Goal: Book appointment/travel/reservation

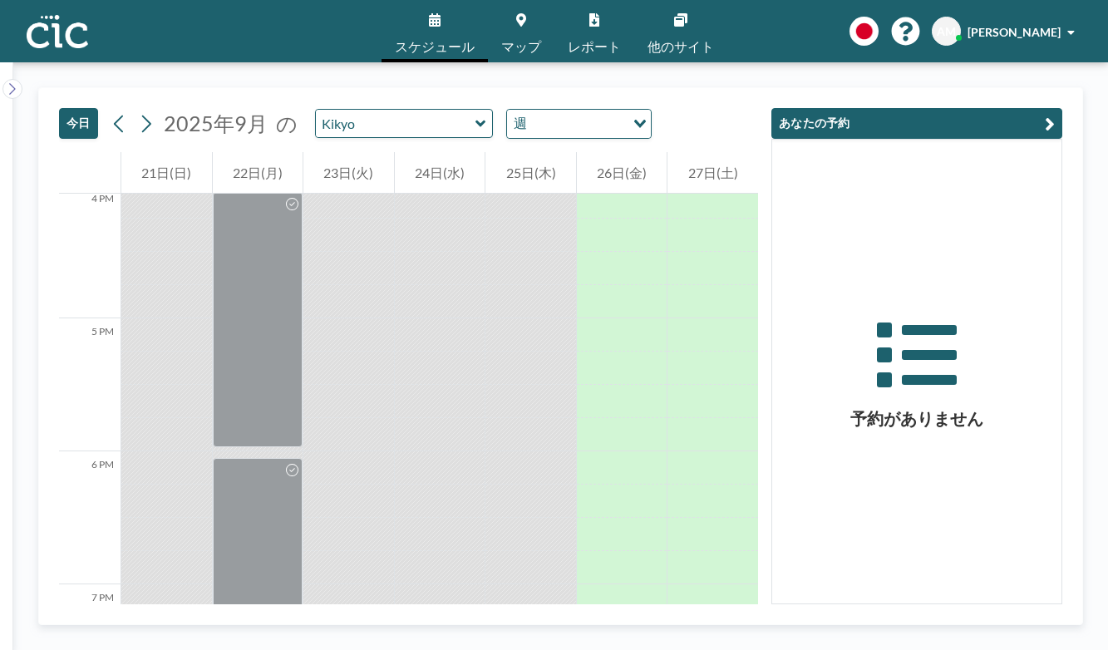
scroll to position [2140, 0]
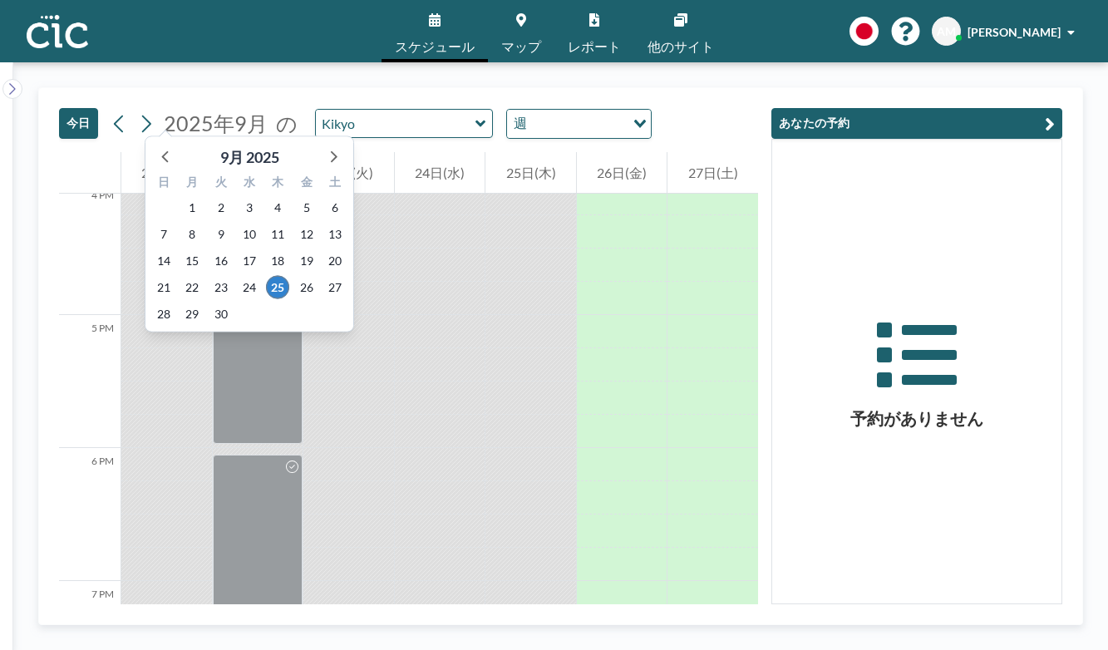
click at [160, 111] on span "2025年9月 9月 2025 日 月 火 水 木 金 土 31 1 2 3 4 5 6 7 8 9 10 11 12 13 14 15 16 17 18 1…" at bounding box center [216, 124] width 112 height 26
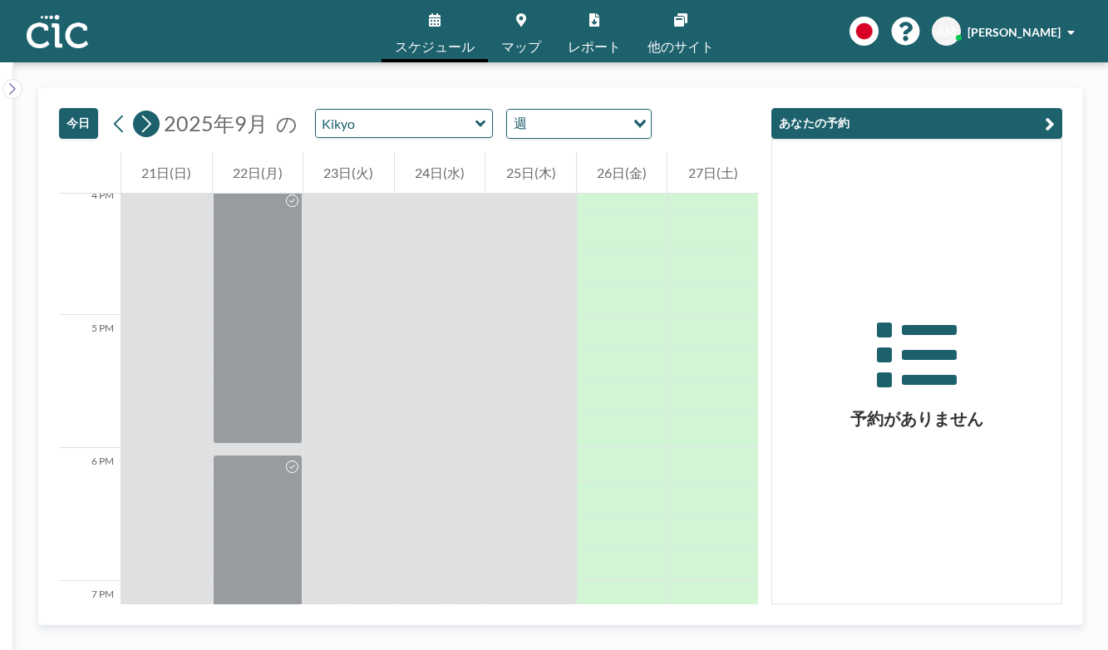
click at [138, 111] on icon at bounding box center [146, 123] width 16 height 25
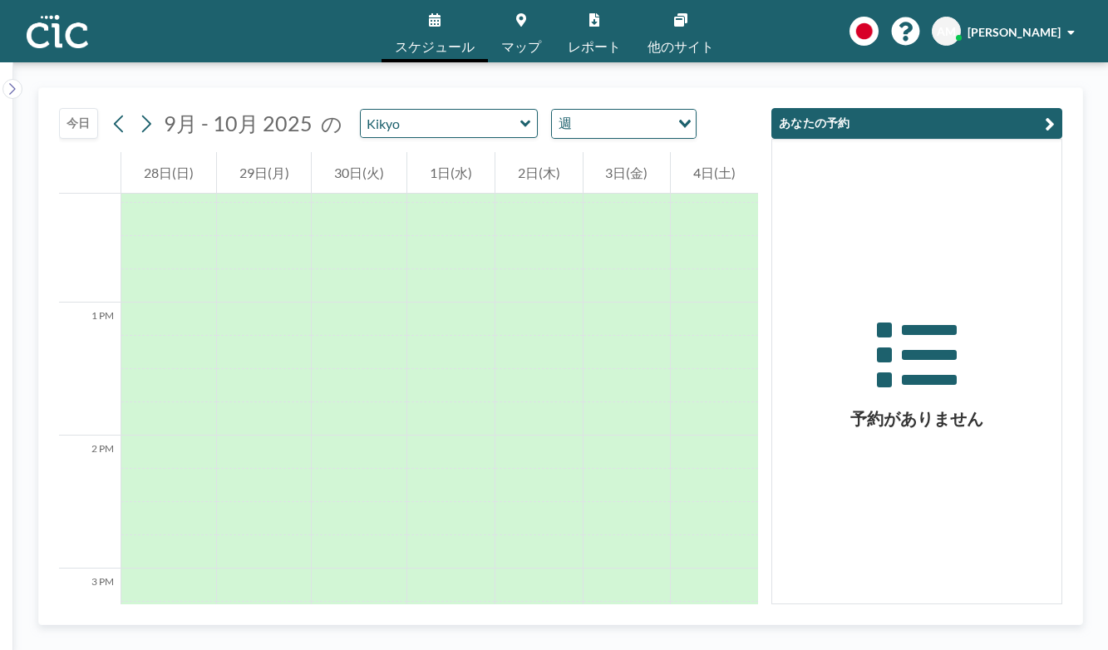
scroll to position [1856, 0]
drag, startPoint x: 565, startPoint y: 287, endPoint x: 586, endPoint y: 229, distance: 61.8
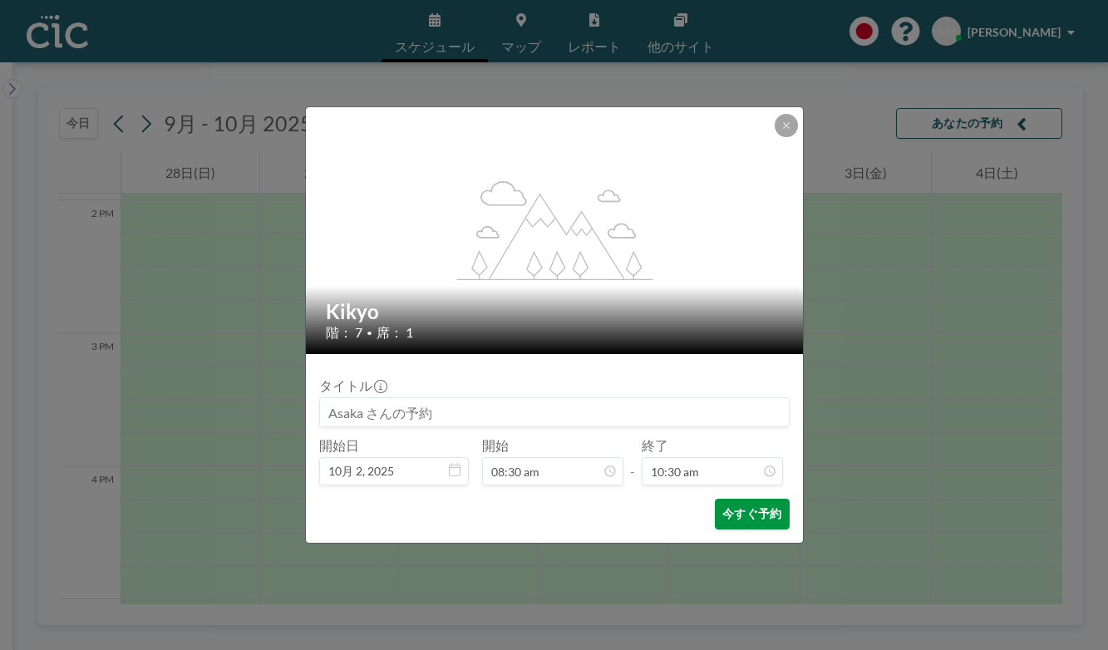
scroll to position [1115, 0]
click at [727, 499] on button "今すぐ予約" at bounding box center [752, 514] width 74 height 31
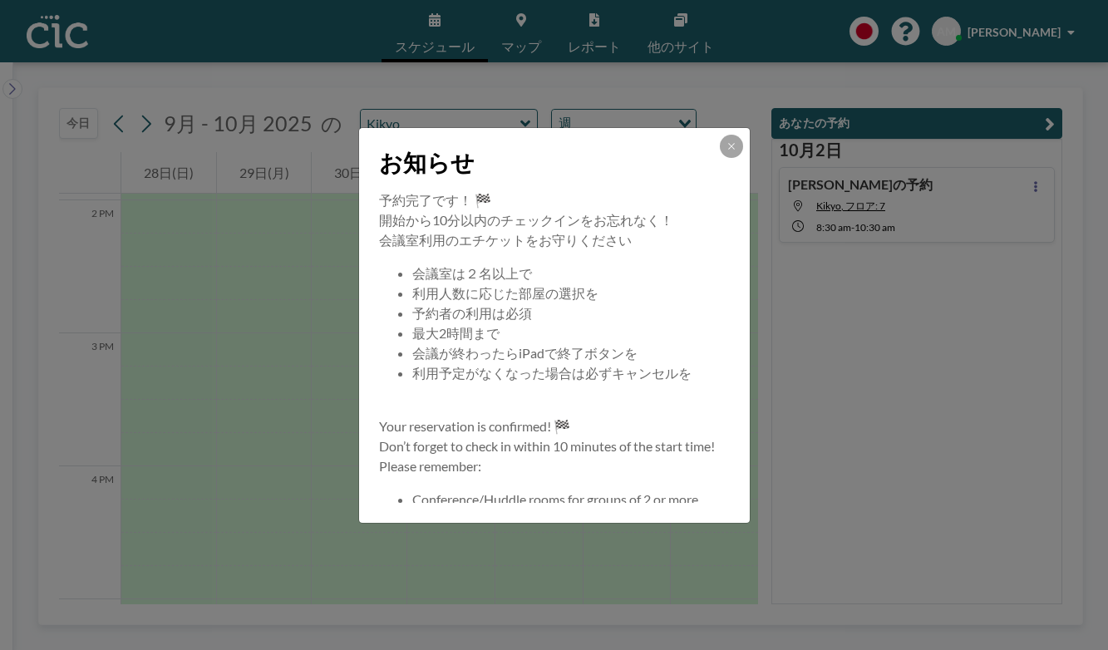
click at [983, 181] on div "お知らせ 予約完了です！ 🏁 開始から10分以内のチェックインをお忘れなく！ 会議室利用のエチケットをお守りください 会議室は２名以上で 利用人数に応じた部屋…" at bounding box center [554, 325] width 1108 height 650
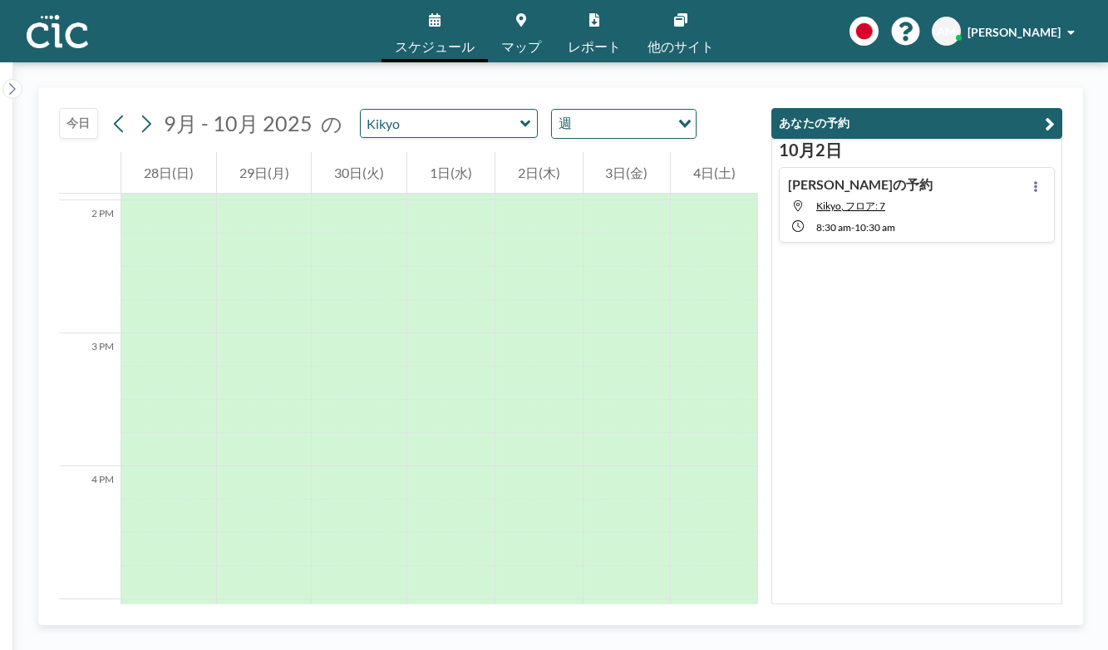
click at [977, 182] on div "[PERSON_NAME]の予約 Kikyo, フロア: 7 8:30 AM - 10:30 AM" at bounding box center [917, 205] width 276 height 76
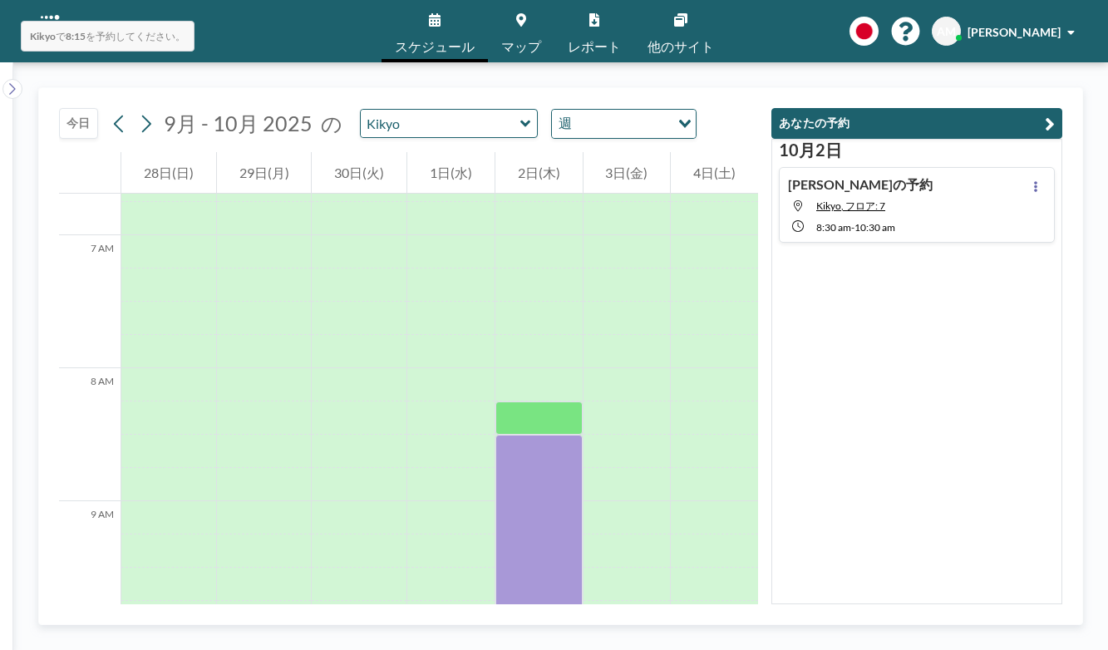
scroll to position [891, 0]
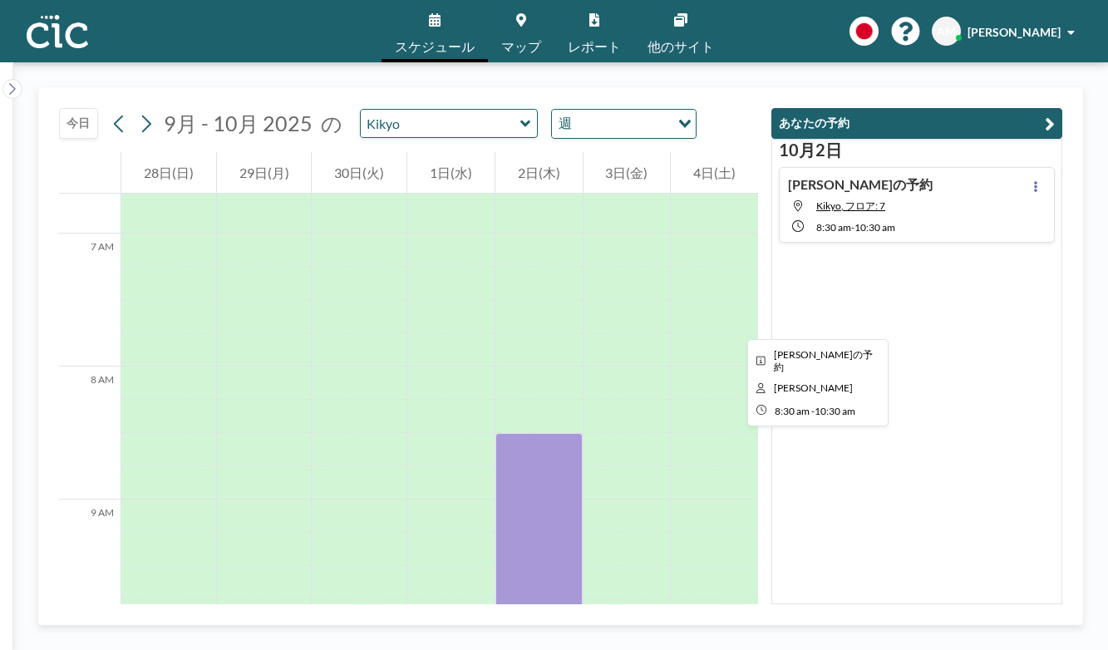
click at [583, 433] on div at bounding box center [539, 566] width 87 height 266
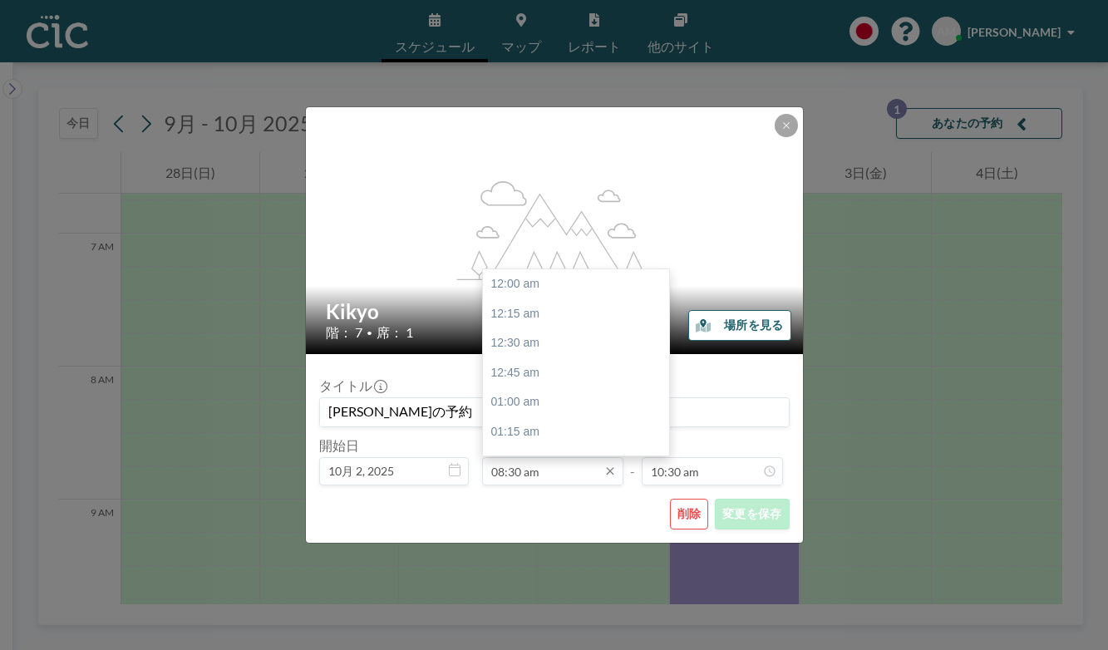
scroll to position [902, 0]
click at [560, 457] on input "08:30 am" at bounding box center [552, 471] width 141 height 28
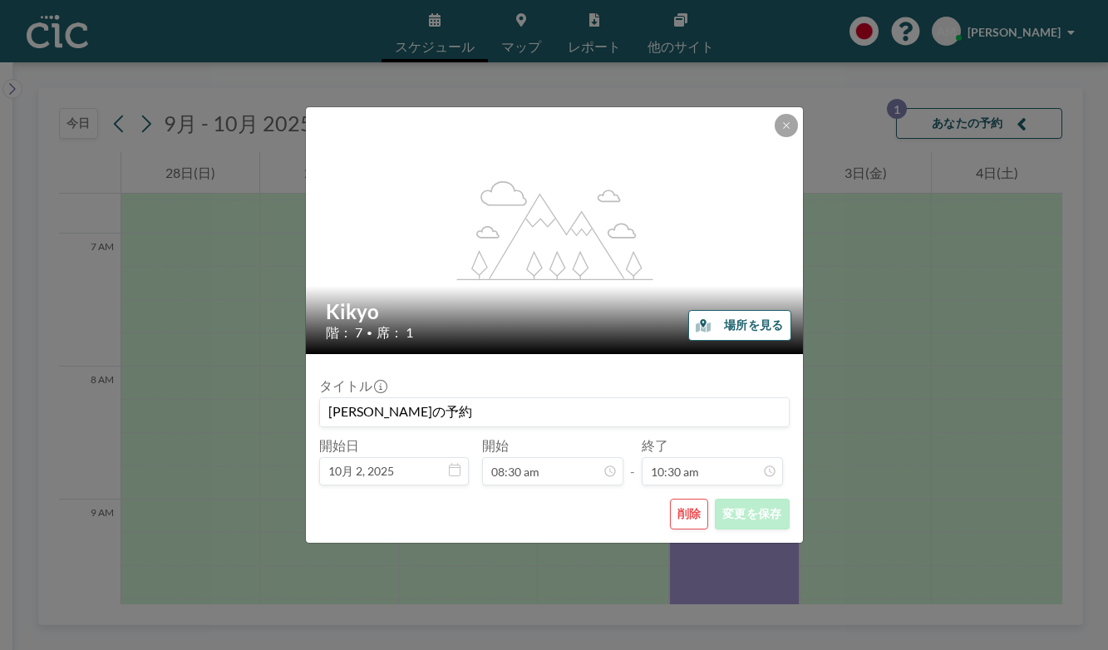
scroll to position [1115, 0]
click at [670, 499] on button "削除" at bounding box center [689, 514] width 39 height 31
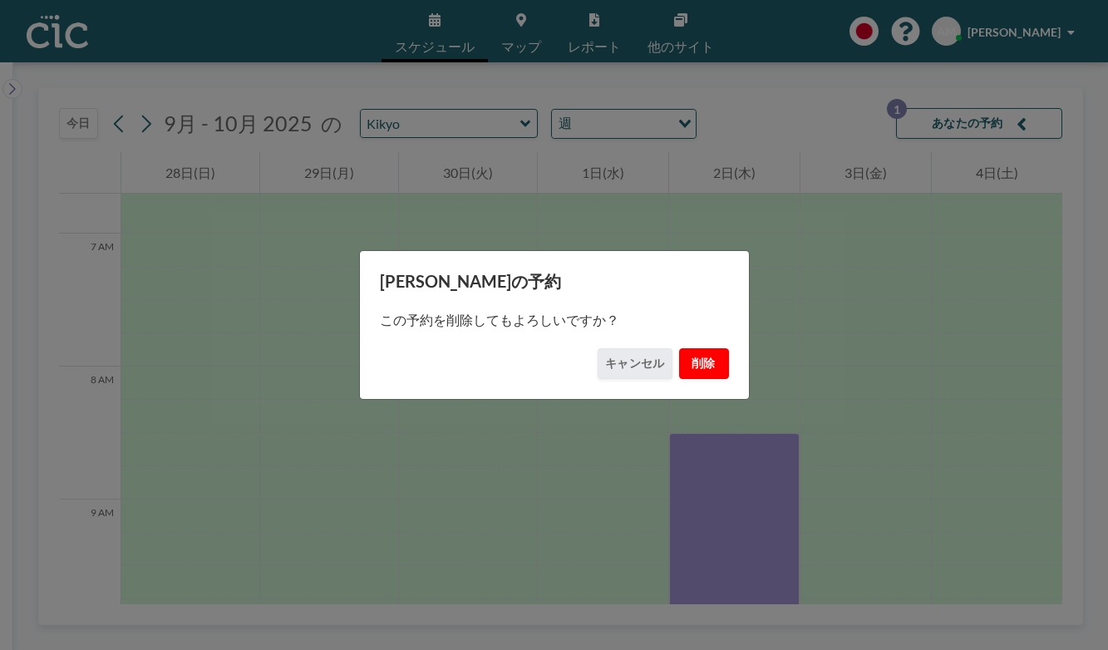
click at [679, 348] on button "削除" at bounding box center [704, 363] width 50 height 31
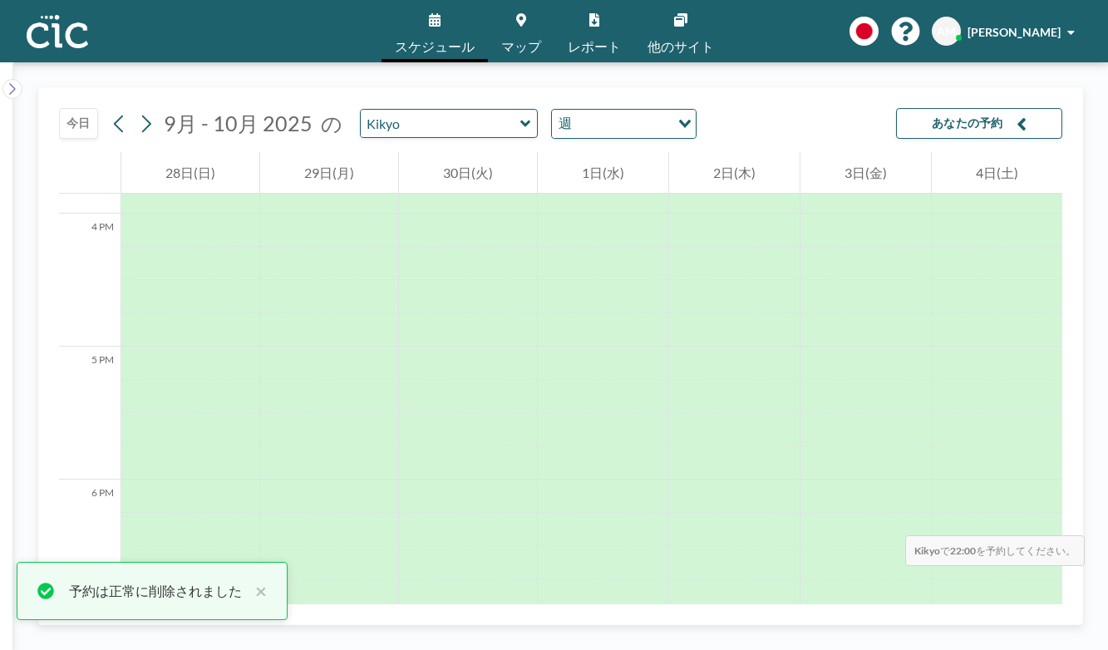
scroll to position [2140, 0]
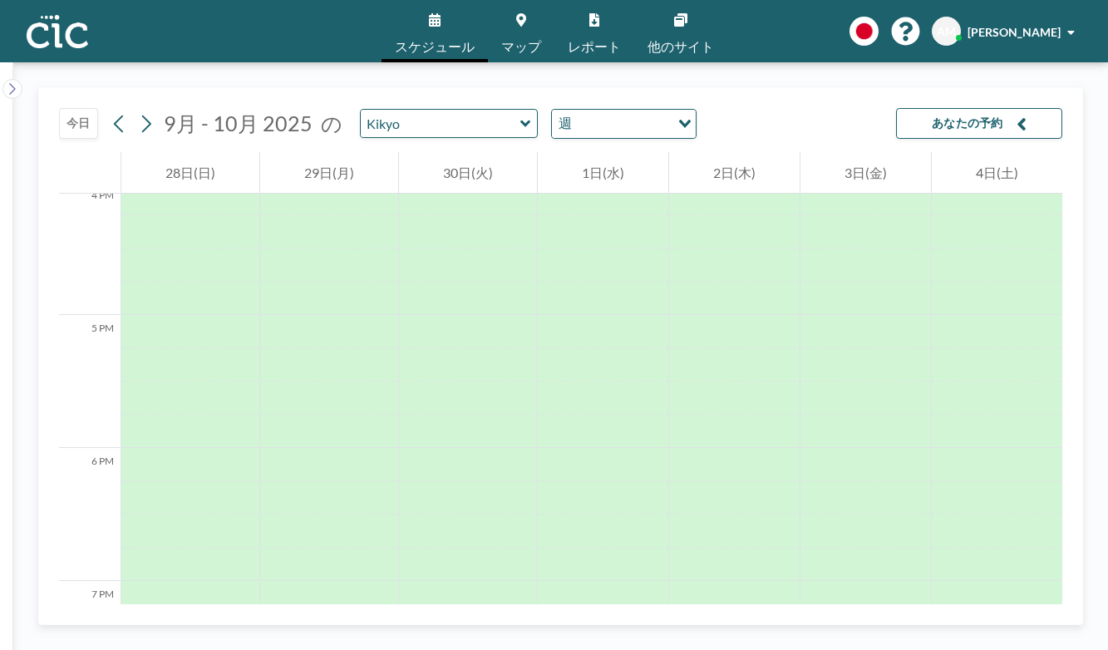
drag, startPoint x: 732, startPoint y: 245, endPoint x: 730, endPoint y: 521, distance: 276.0
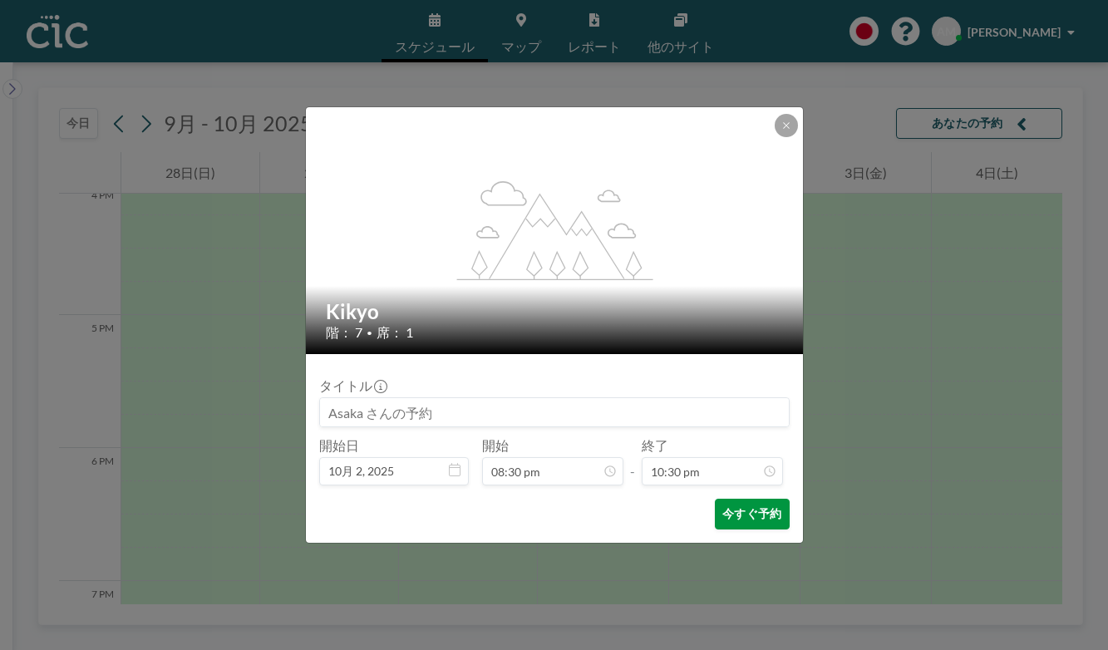
click at [715, 499] on button "今すぐ予約" at bounding box center [752, 514] width 74 height 31
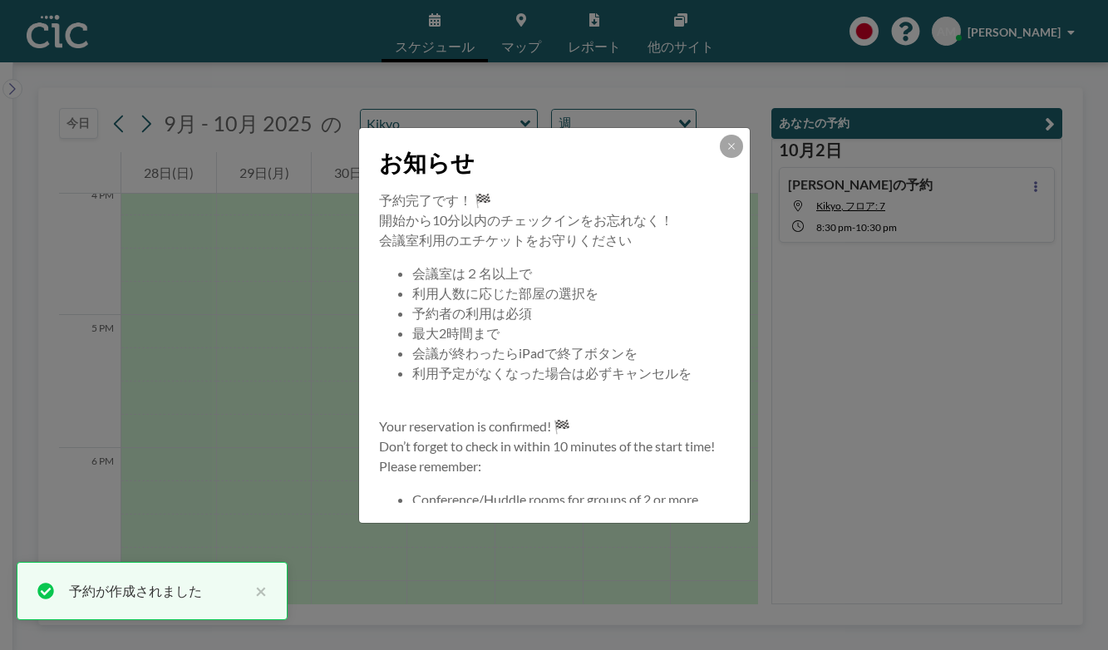
click at [1058, 154] on div "お知らせ 予約完了です！ 🏁 開始から10分以内のチェックインをお忘れなく！ 会議室利用のエチケットをお守りください 会議室は２名以上で 利用人数に応じた部屋…" at bounding box center [554, 325] width 1108 height 650
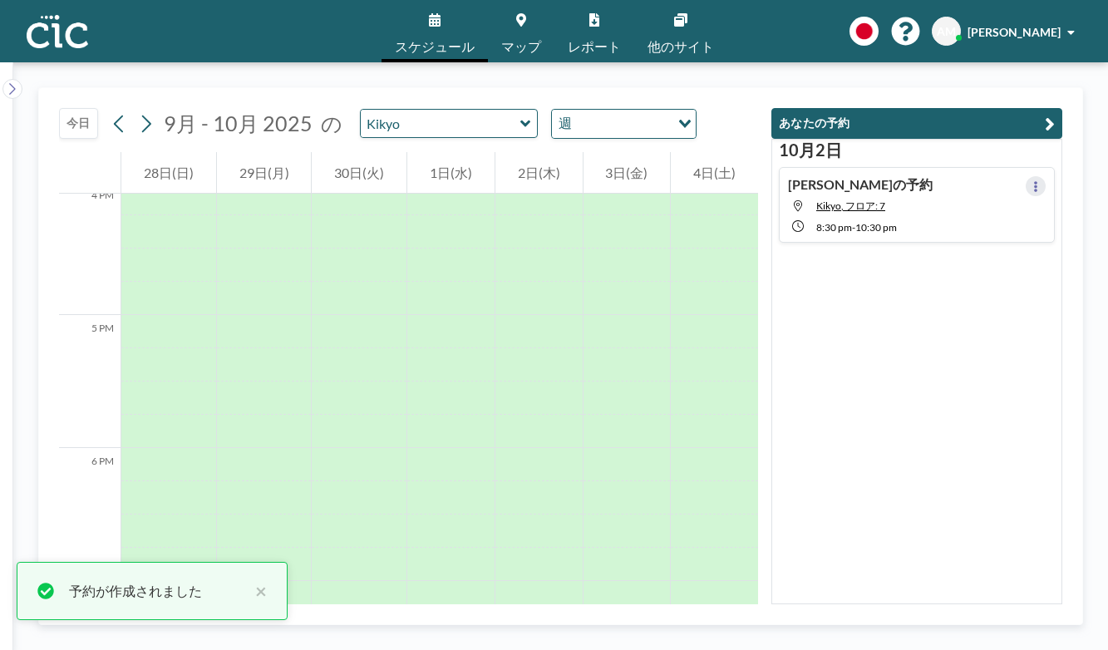
click at [1046, 176] on button at bounding box center [1036, 186] width 20 height 20
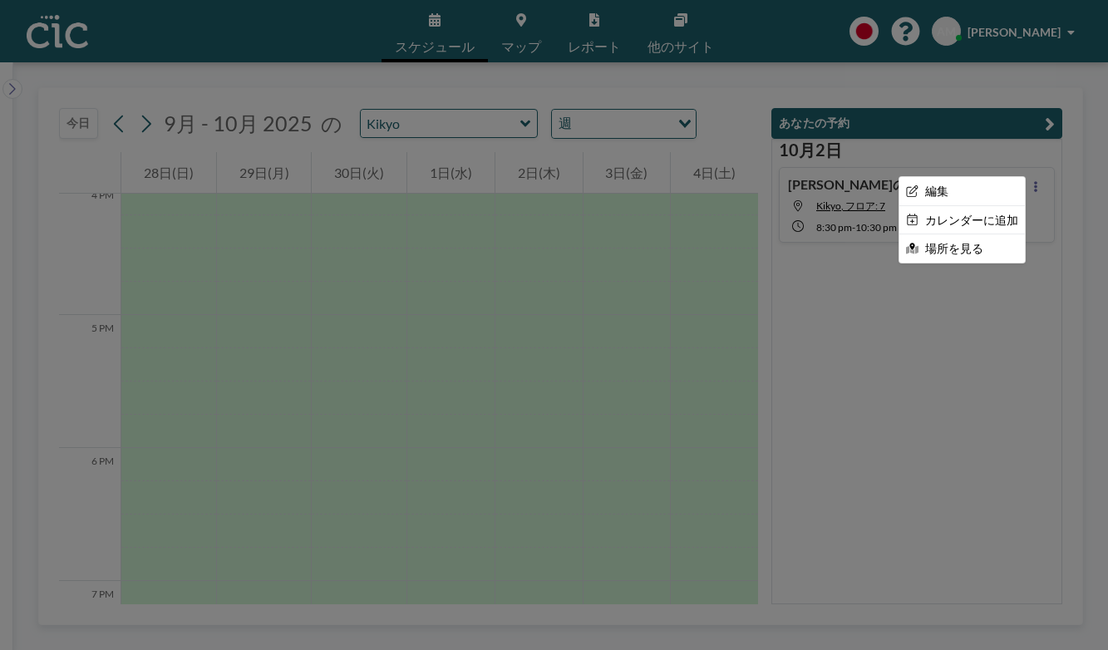
click at [401, 105] on div at bounding box center [554, 325] width 1108 height 650
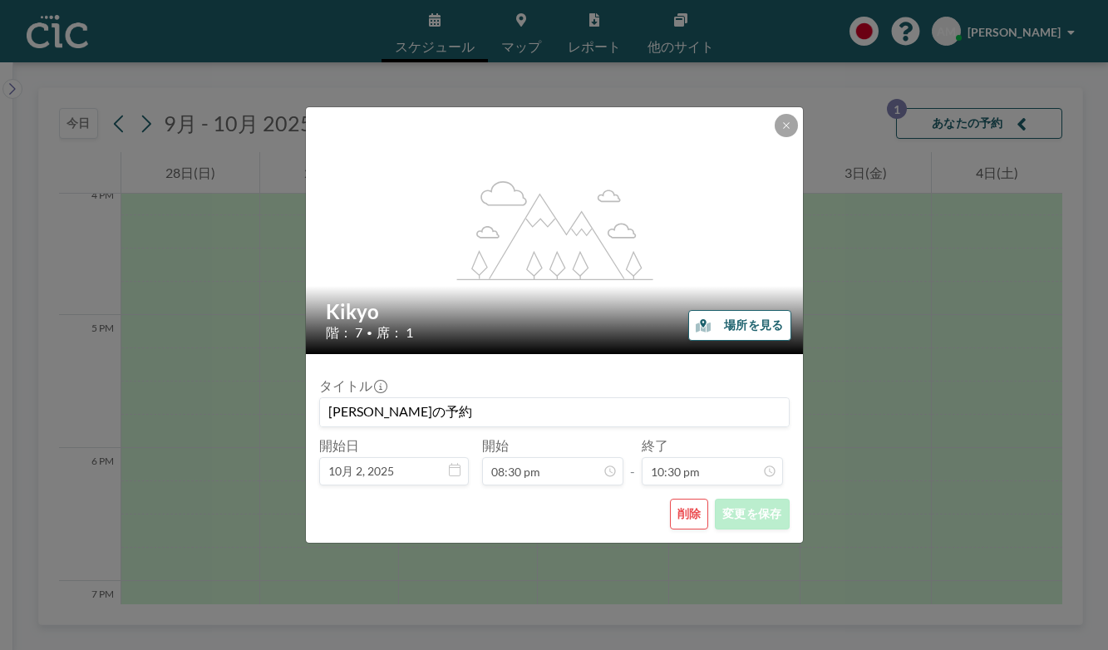
click at [670, 499] on button "削除" at bounding box center [689, 514] width 39 height 31
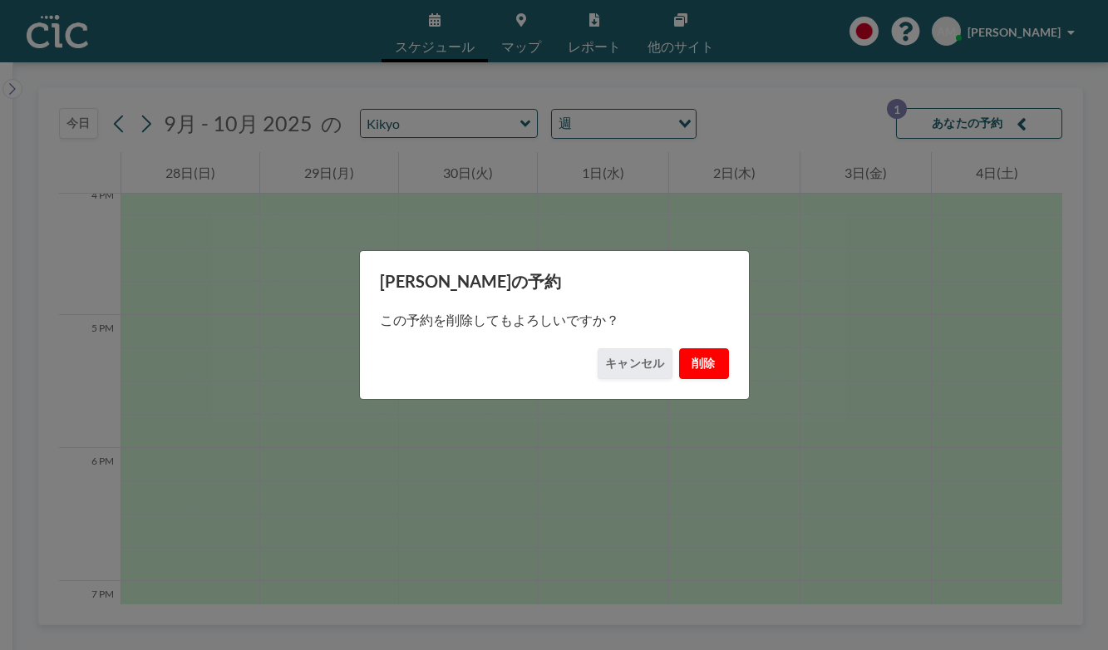
click at [679, 363] on button "削除" at bounding box center [704, 363] width 50 height 31
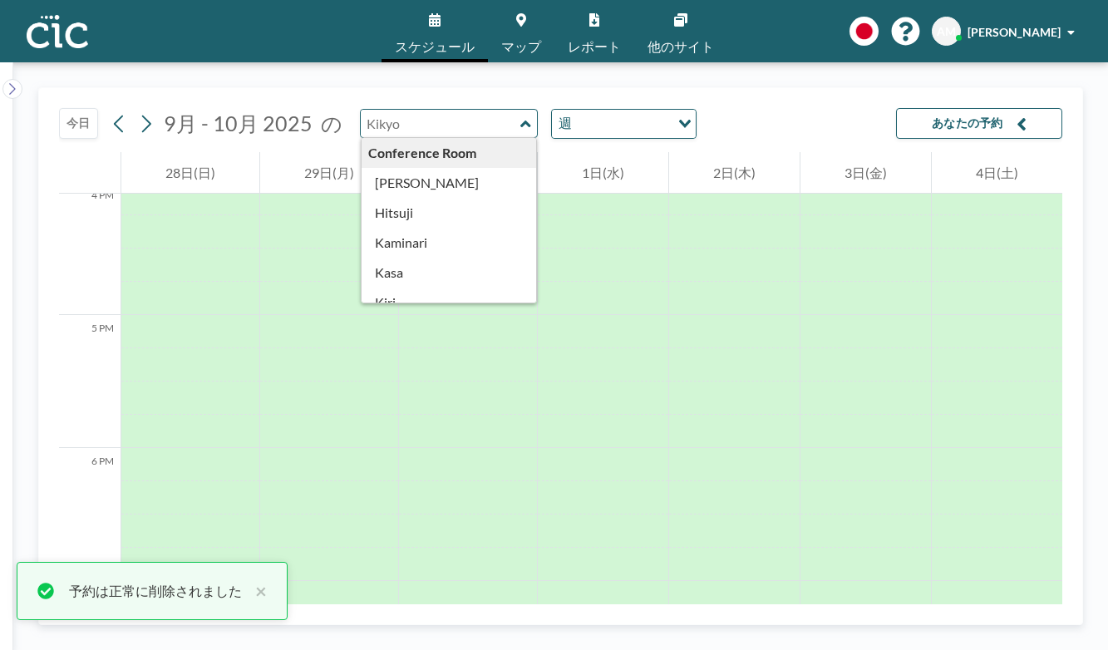
click at [407, 110] on input "text" at bounding box center [441, 123] width 160 height 27
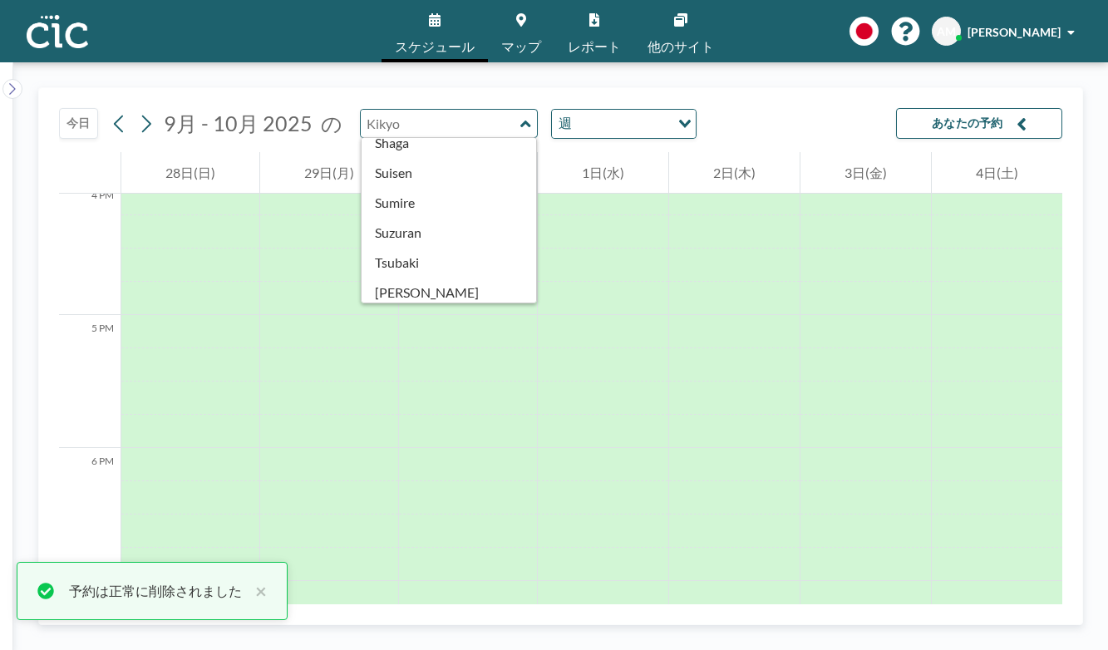
scroll to position [663, 0]
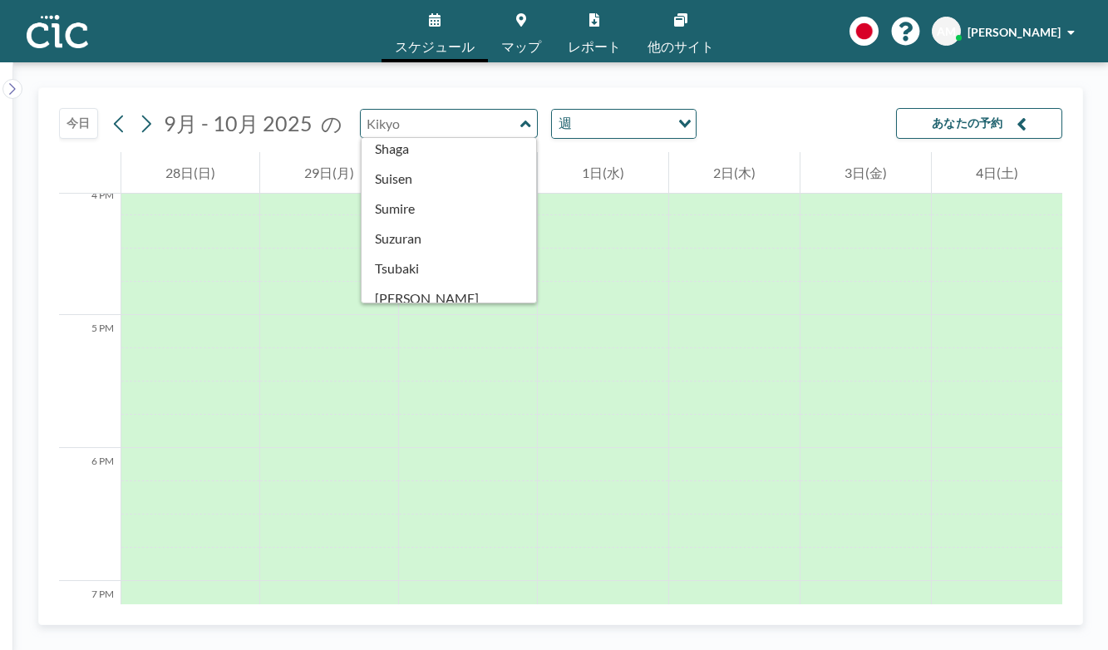
type input "Oboro"
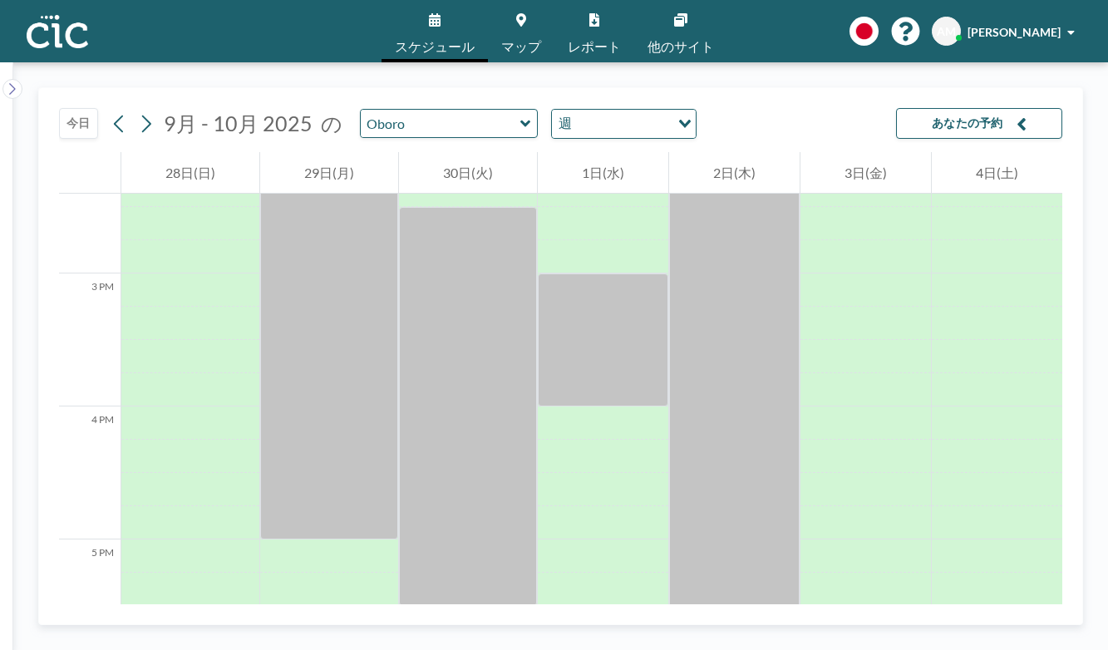
scroll to position [2140, 0]
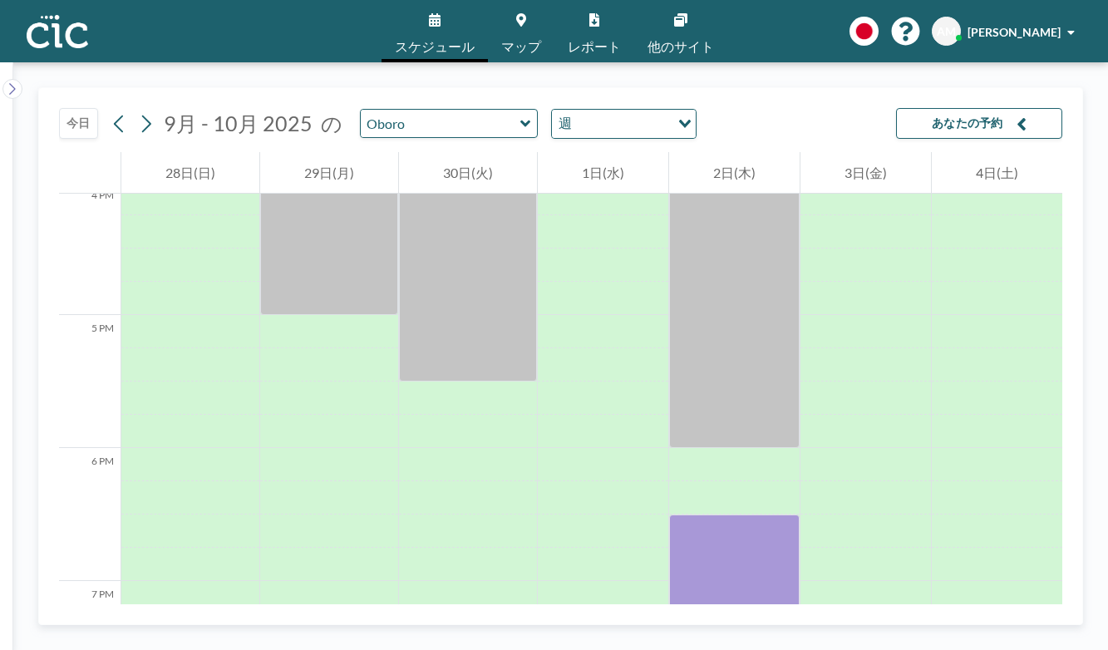
drag, startPoint x: 764, startPoint y: 337, endPoint x: 780, endPoint y: 644, distance: 307.2
click at [780, 644] on div "今日 9月 - 10月 2025 の Oboro 週 Loading... あなたの予約 12 AM 1 AM 2 AM 3 AM 4 AM 5 AM 6 A…" at bounding box center [560, 356] width 1095 height 588
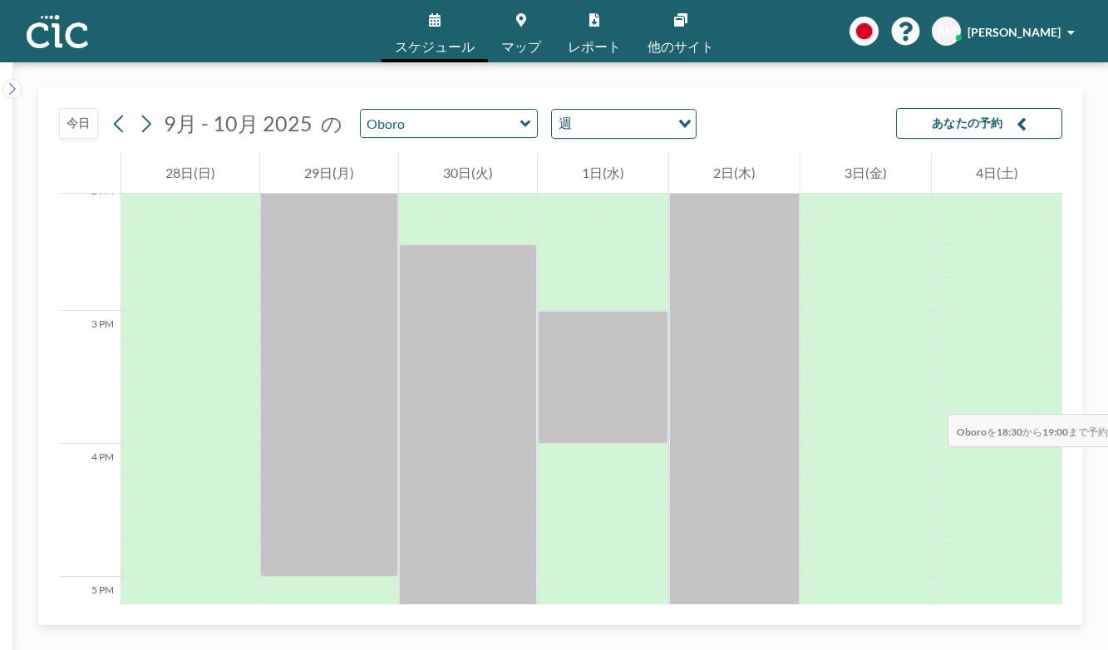
scroll to position [1869, 0]
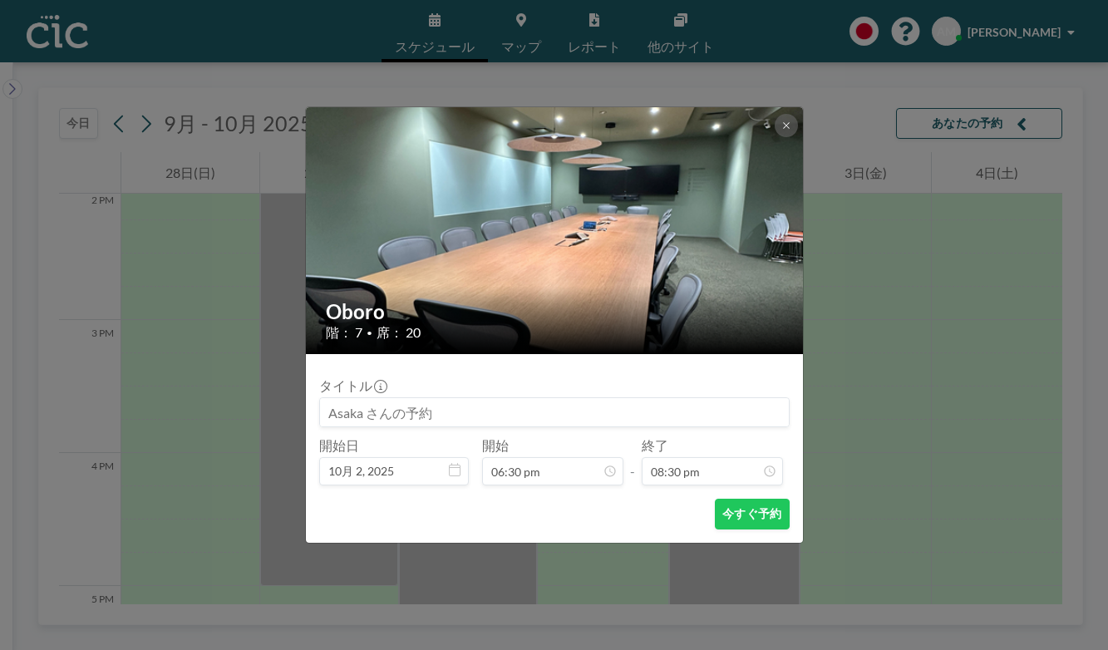
scroll to position [1964, 0]
click at [404, 398] on input at bounding box center [554, 412] width 469 height 28
click at [724, 499] on button "今すぐ予約" at bounding box center [752, 514] width 74 height 31
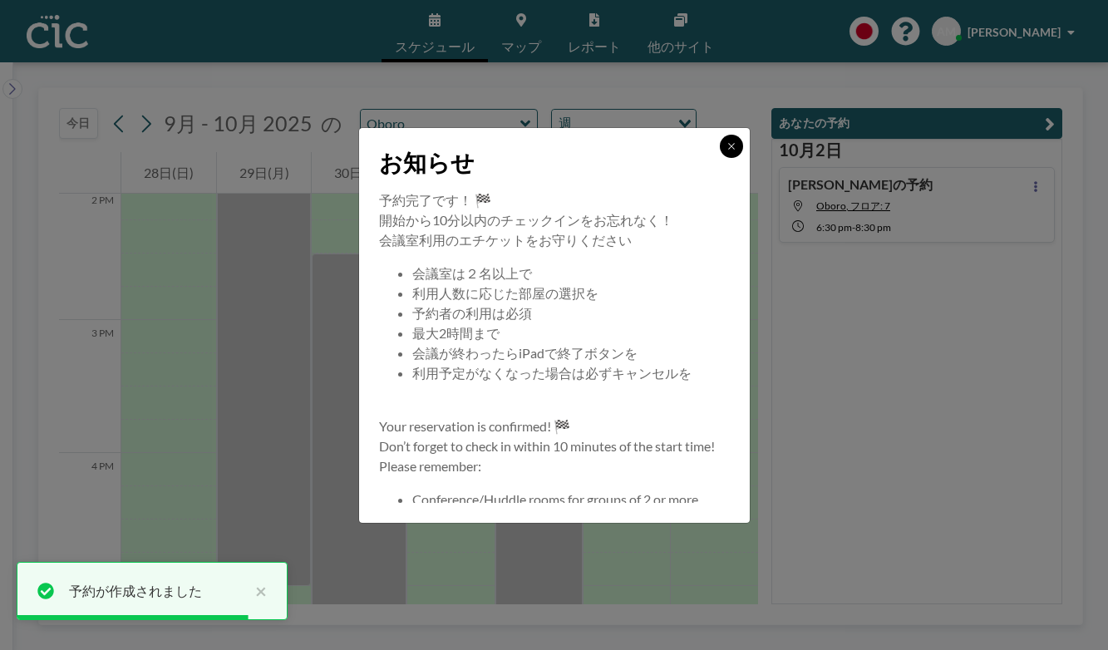
click at [727, 151] on icon at bounding box center [732, 146] width 10 height 10
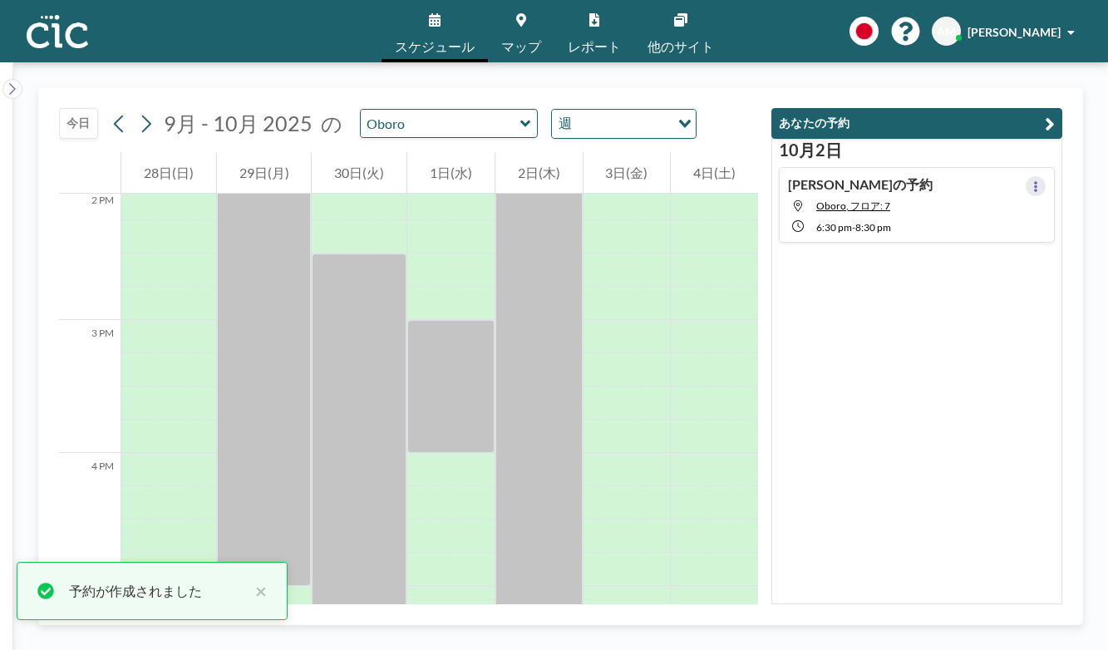
click at [1038, 181] on icon at bounding box center [1035, 186] width 3 height 11
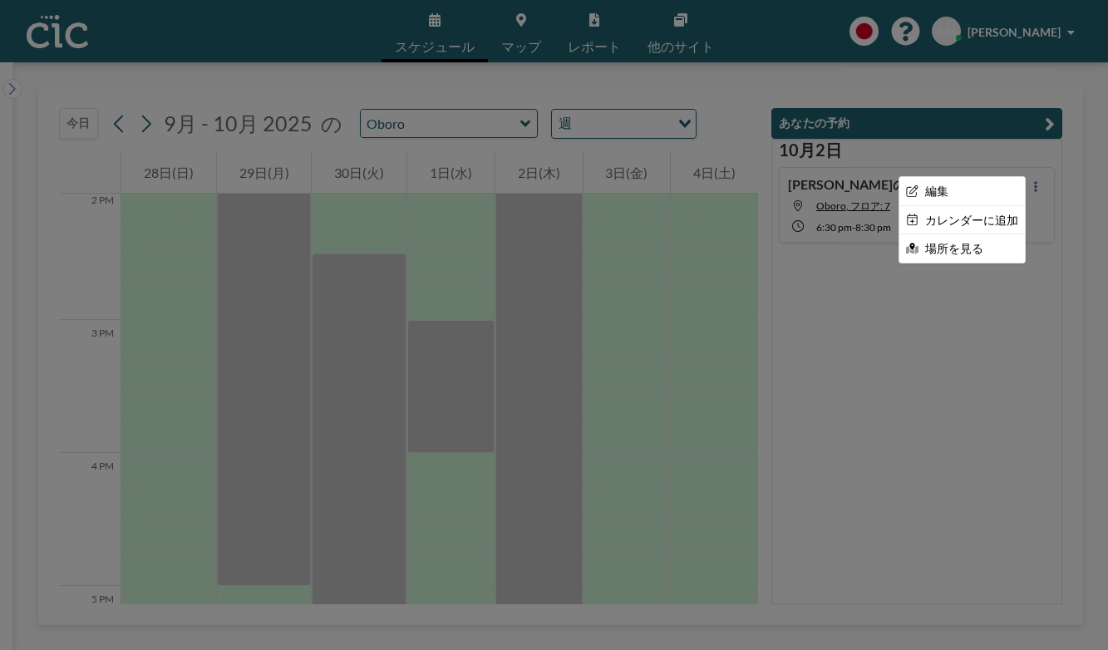
click at [1000, 249] on div at bounding box center [554, 325] width 1108 height 650
